Goal: Task Accomplishment & Management: Complete application form

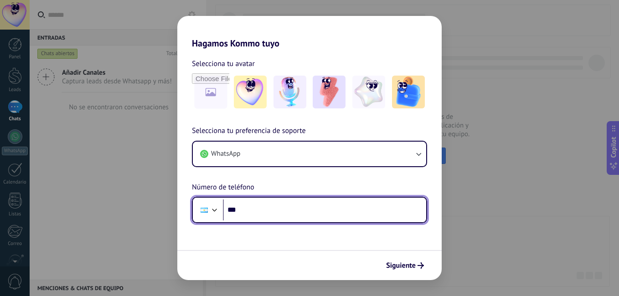
click at [274, 217] on input "***" at bounding box center [324, 210] width 203 height 21
type input "**********"
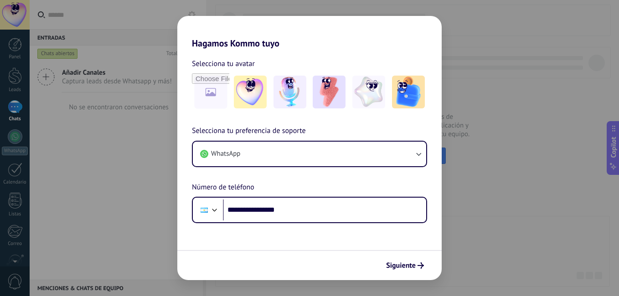
click at [389, 264] on span "Siguiente" at bounding box center [401, 266] width 30 height 6
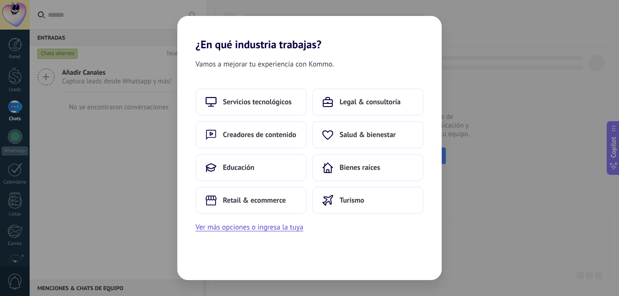
click at [285, 225] on button "Ver más opciones o ingresa la tuya" at bounding box center [250, 228] width 108 height 12
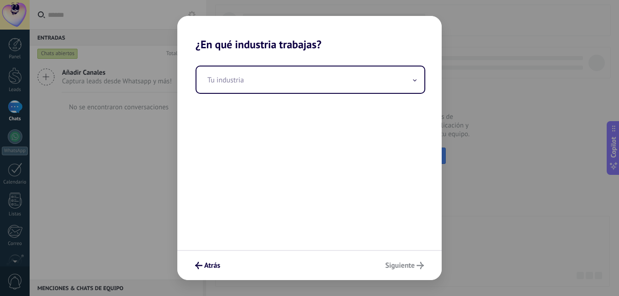
click at [299, 86] on input "text" at bounding box center [310, 80] width 228 height 26
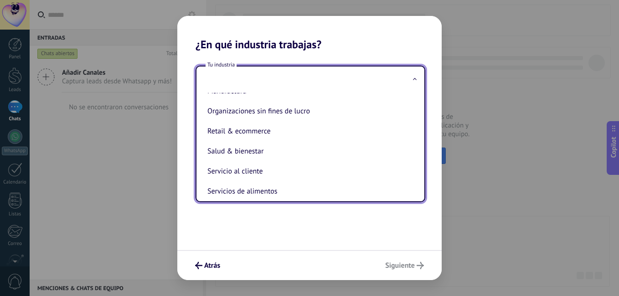
scroll to position [155, 0]
click at [282, 124] on li "Retail & ecommerce" at bounding box center [309, 131] width 210 height 20
type input "**********"
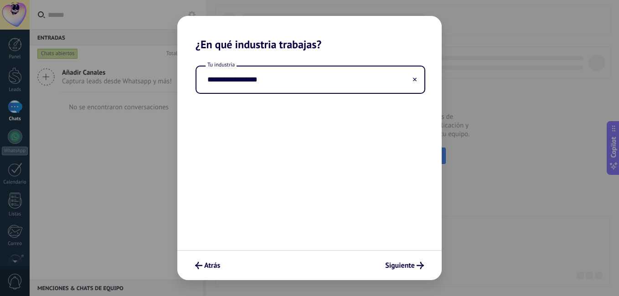
click at [397, 268] on span "Siguiente" at bounding box center [400, 266] width 30 height 6
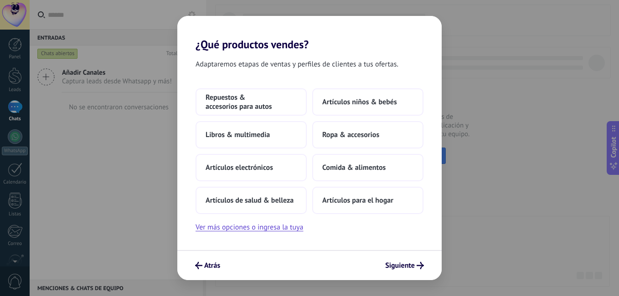
click at [345, 131] on span "Ropa & accesorios" at bounding box center [350, 134] width 57 height 9
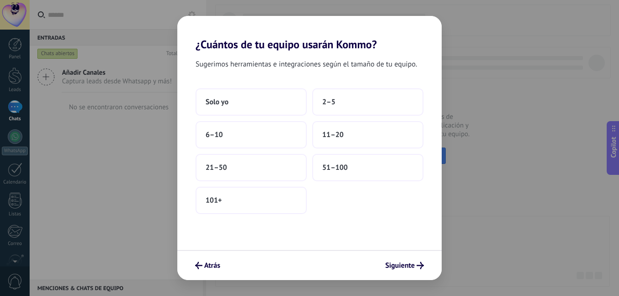
click at [337, 107] on button "2–5" at bounding box center [367, 101] width 111 height 27
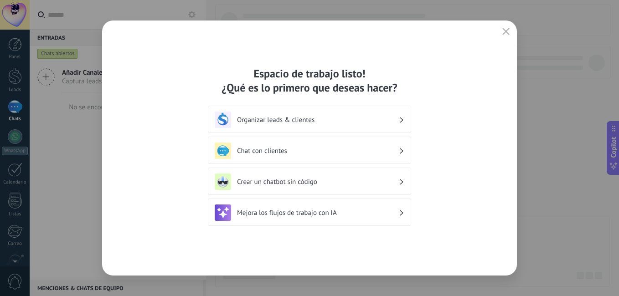
click at [336, 123] on h3 "Organizar leads & clientes" at bounding box center [318, 120] width 162 height 9
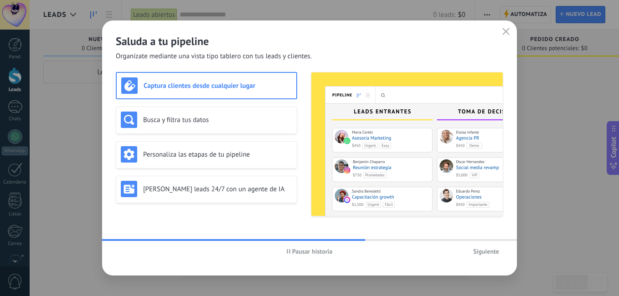
drag, startPoint x: 287, startPoint y: 251, endPoint x: 211, endPoint y: 125, distance: 147.7
click at [211, 125] on div "Busca y filtra tus datos" at bounding box center [206, 120] width 171 height 16
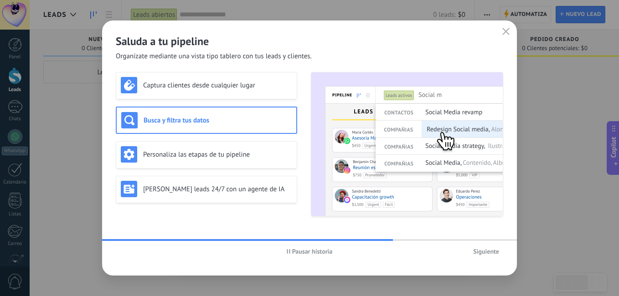
click at [205, 147] on div "Personaliza las etapas de tu pipeline" at bounding box center [206, 154] width 171 height 16
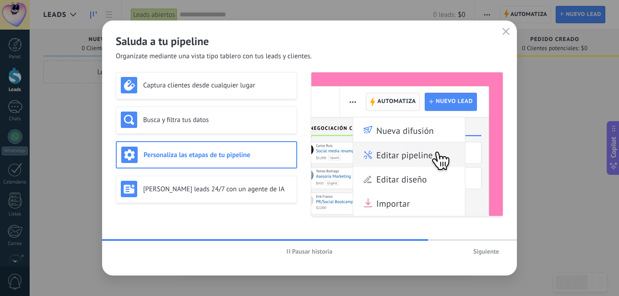
click at [218, 186] on h3 "[PERSON_NAME] leads 24/7 con un agente de IA" at bounding box center [217, 189] width 149 height 9
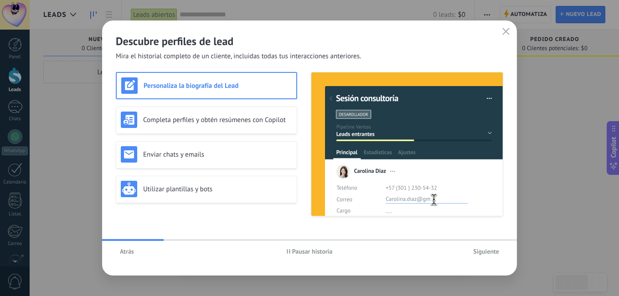
click at [505, 36] on button "button" at bounding box center [506, 32] width 12 height 13
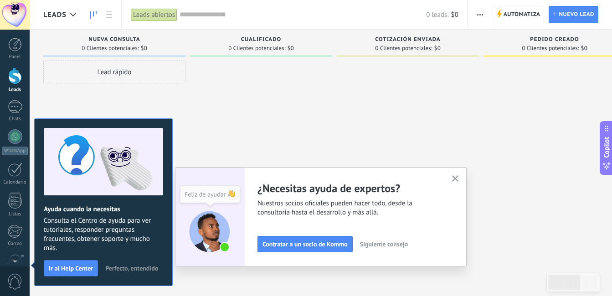
click at [461, 176] on button "button" at bounding box center [455, 179] width 11 height 12
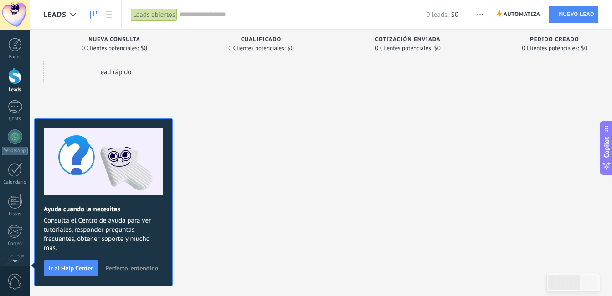
click at [148, 265] on span "Perfecto, entendido" at bounding box center [131, 268] width 53 height 6
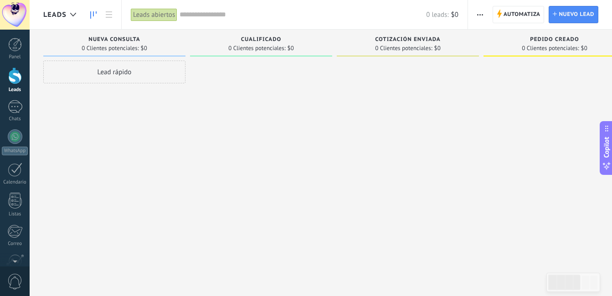
click at [128, 76] on div "Lead rápido" at bounding box center [114, 72] width 142 height 23
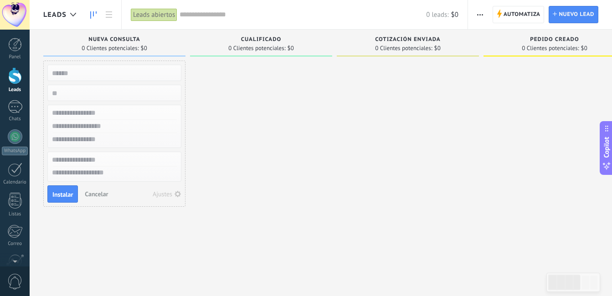
click at [254, 151] on div at bounding box center [261, 149] width 142 height 177
click at [87, 197] on span "Cancelar" at bounding box center [96, 194] width 23 height 8
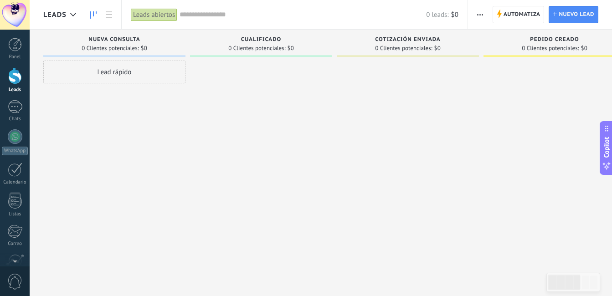
click at [11, 136] on div at bounding box center [15, 136] width 15 height 15
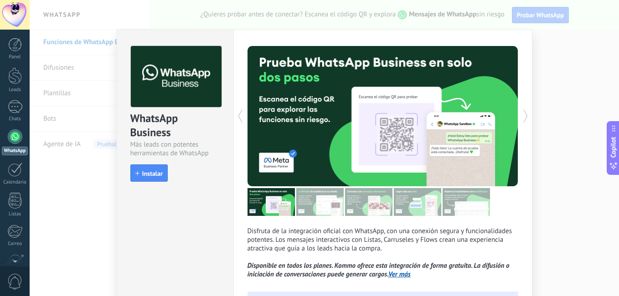
click at [543, 117] on div "WhatsApp Business Más leads con potentes herramientas de WhatsApp install Insta…" at bounding box center [324, 148] width 589 height 296
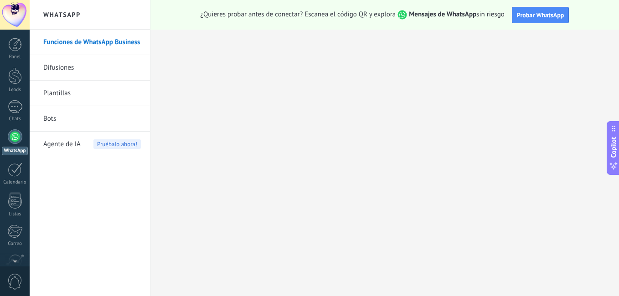
click at [21, 42] on div at bounding box center [15, 45] width 14 height 14
